Goal: Task Accomplishment & Management: Manage account settings

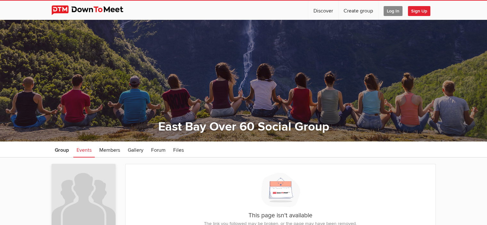
click at [423, 8] on span "Sign Up" at bounding box center [419, 11] width 22 height 10
click at [390, 10] on span "Log In" at bounding box center [392, 11] width 19 height 10
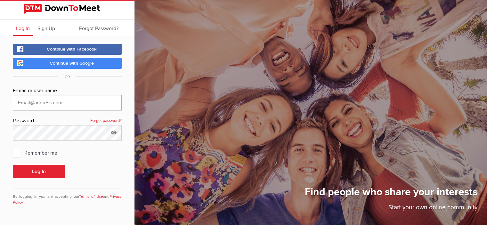
click at [19, 98] on input "text" at bounding box center [67, 102] width 109 height 15
type input "[EMAIL_ADDRESS][DOMAIN_NAME]"
click at [33, 166] on button "Log In" at bounding box center [39, 171] width 52 height 13
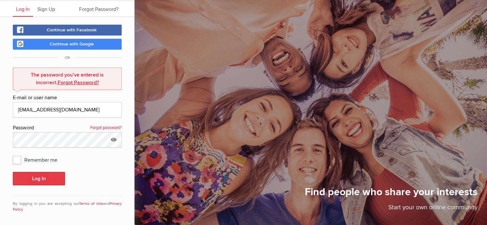
scroll to position [21, 0]
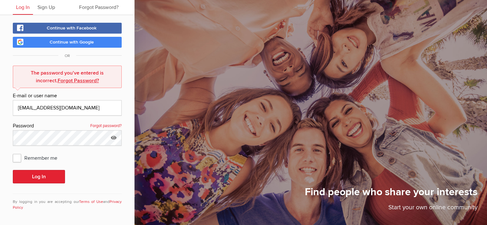
click at [68, 80] on link "Forgot Password?" at bounding box center [78, 80] width 41 height 6
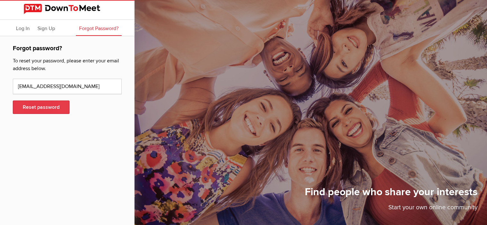
click at [44, 107] on button "Reset password" at bounding box center [41, 107] width 57 height 13
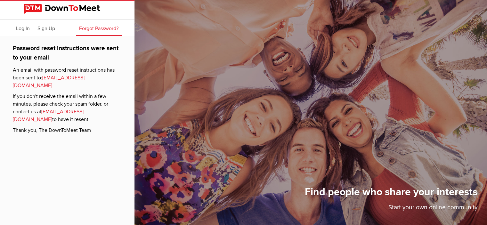
click at [72, 109] on link "[EMAIL_ADDRESS][DOMAIN_NAME]" at bounding box center [48, 116] width 71 height 14
